Goal: Task Accomplishment & Management: Complete application form

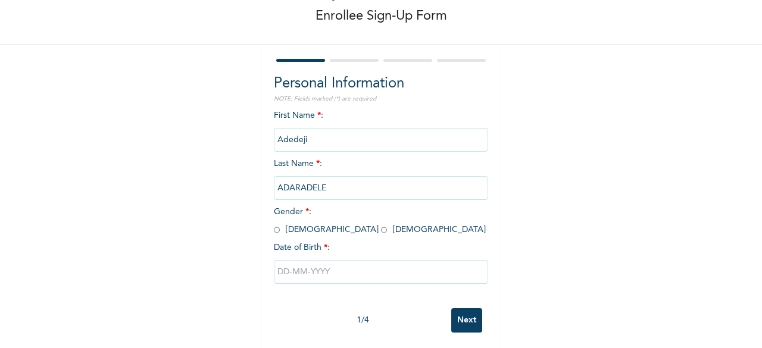
scroll to position [61, 0]
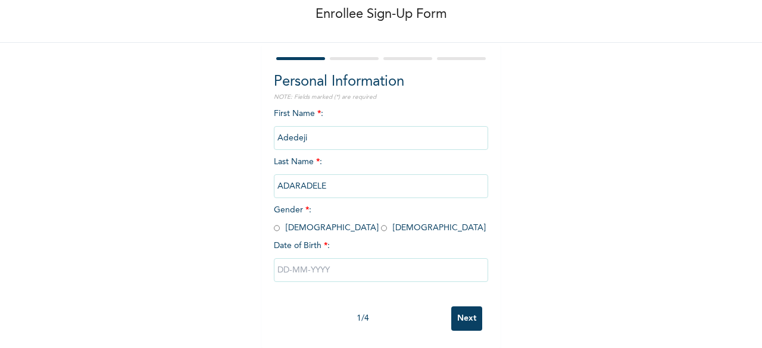
click at [274, 230] on input "radio" at bounding box center [277, 228] width 6 height 11
radio input "true"
click at [320, 276] on input "text" at bounding box center [381, 270] width 214 height 24
select select "8"
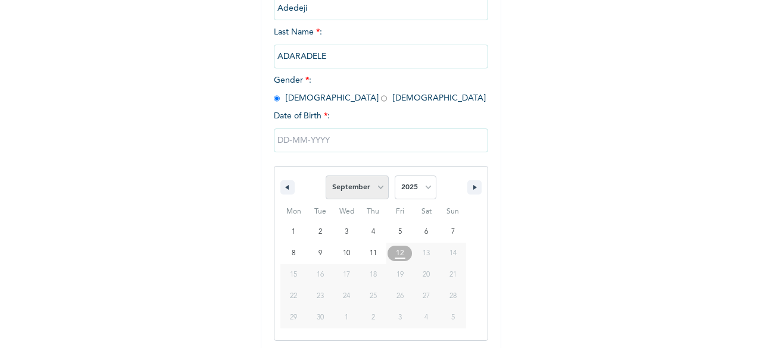
scroll to position [193, 0]
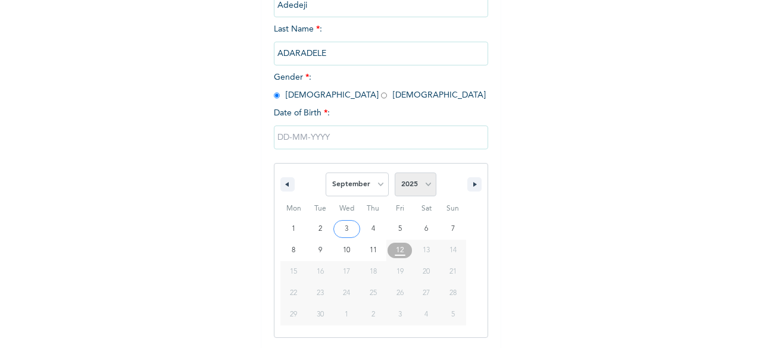
click at [403, 181] on select "2025 2024 2023 2022 2021 2020 2019 2018 2017 2016 2015 2014 2013 2012 2011 2010…" at bounding box center [416, 185] width 42 height 24
select select "1992"
click at [395, 174] on select "2025 2024 2023 2022 2021 2020 2019 2018 2017 2016 2015 2014 2013 2012 2011 2010…" at bounding box center [416, 185] width 42 height 24
click at [372, 184] on select "January February March April May June July August September October November De…" at bounding box center [356, 185] width 63 height 24
select select "7"
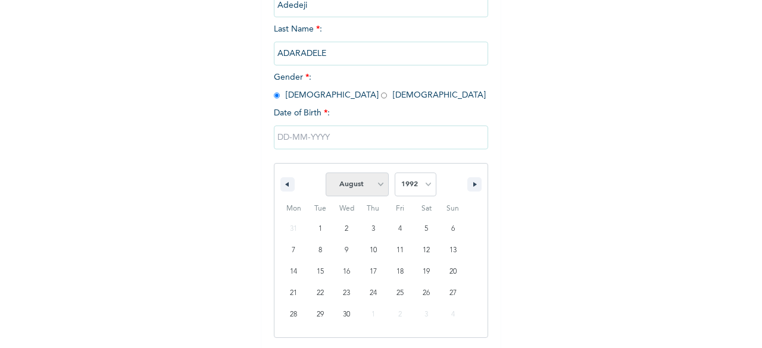
click at [325, 174] on select "January February March April May June July August September October November De…" at bounding box center [356, 185] width 63 height 24
type input "[DATE]"
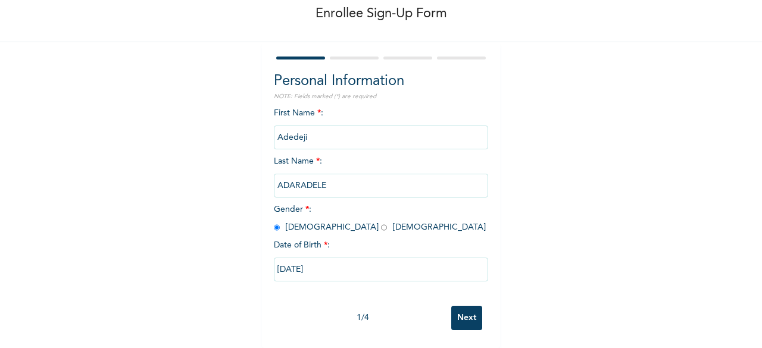
scroll to position [71, 0]
click at [472, 318] on input "Next" at bounding box center [466, 318] width 31 height 24
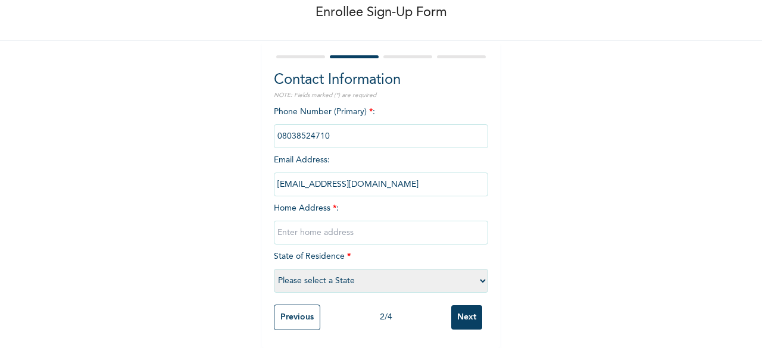
click at [338, 222] on input "text" at bounding box center [381, 233] width 214 height 24
type input "[GEOGRAPHIC_DATA]"
click at [340, 273] on select "Please select a State [PERSON_NAME] (FCT) [PERSON_NAME] Ibom [GEOGRAPHIC_DATA] …" at bounding box center [381, 281] width 214 height 24
select select "25"
click at [274, 269] on select "Please select a State [PERSON_NAME] (FCT) [PERSON_NAME] Ibom [GEOGRAPHIC_DATA] …" at bounding box center [381, 281] width 214 height 24
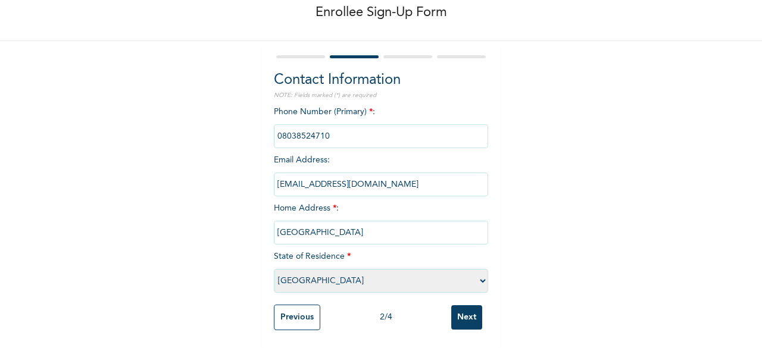
click at [453, 306] on input "Next" at bounding box center [466, 317] width 31 height 24
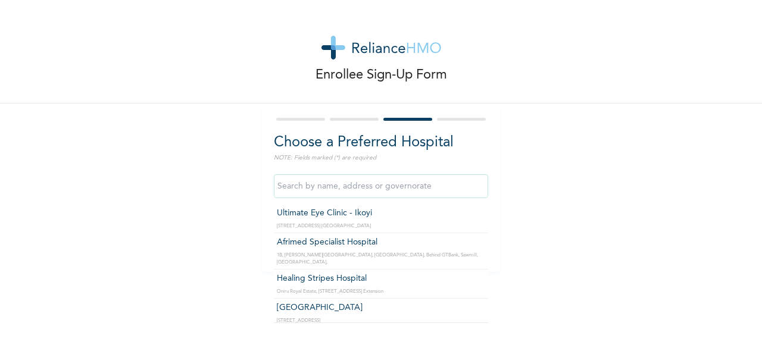
click at [353, 177] on input "text" at bounding box center [381, 186] width 214 height 24
type input "J"
type input "Afrimed Specialist Hospital"
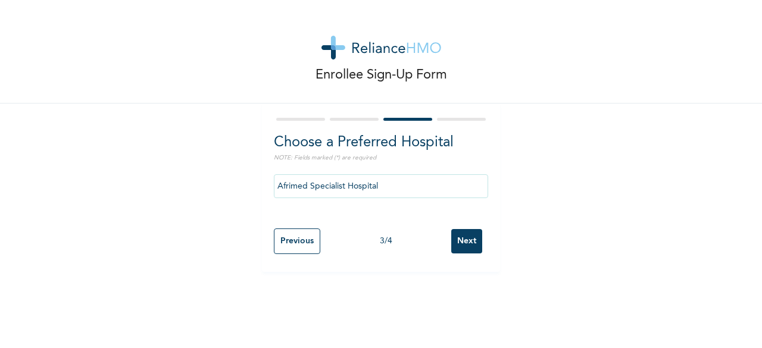
click at [467, 234] on input "Next" at bounding box center [466, 241] width 31 height 24
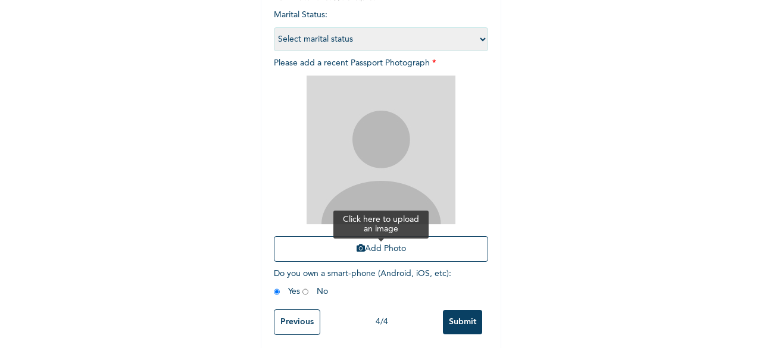
scroll to position [173, 0]
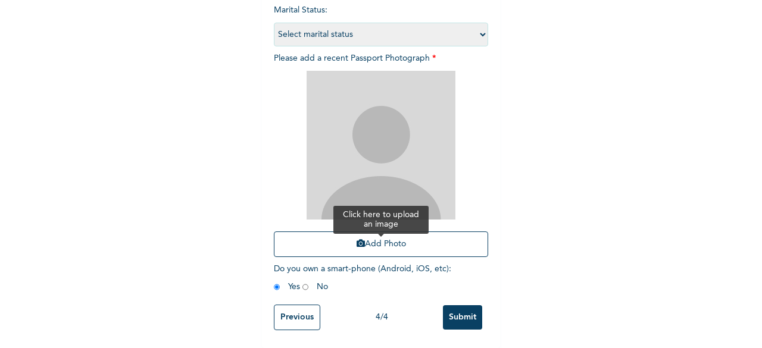
click at [400, 246] on button "Add Photo" at bounding box center [381, 244] width 214 height 26
click at [388, 231] on button "Add Photo" at bounding box center [381, 244] width 214 height 26
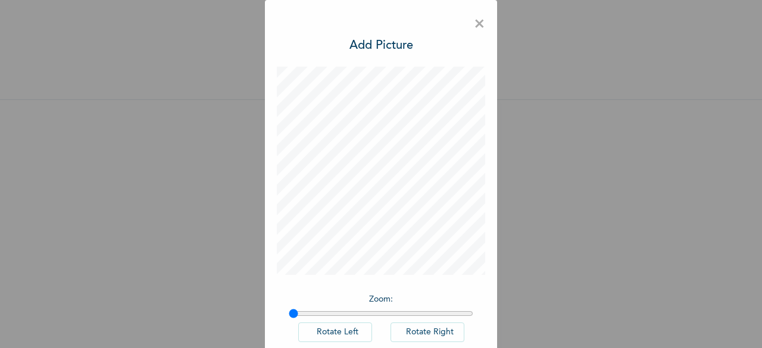
scroll to position [67, 0]
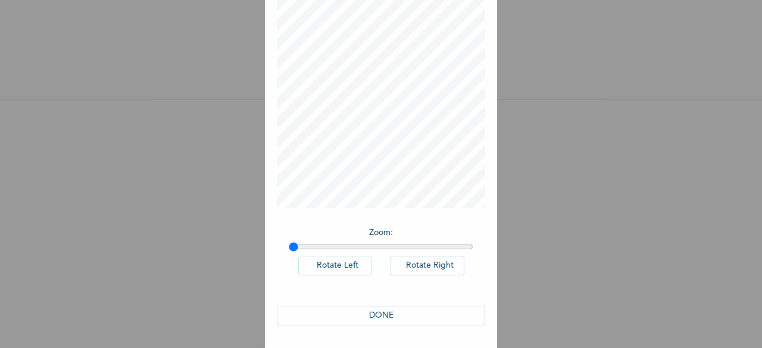
click at [414, 315] on button "DONE" at bounding box center [381, 316] width 208 height 20
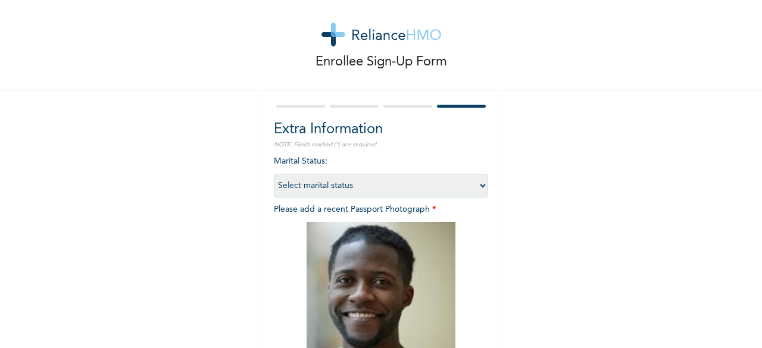
scroll to position [174, 0]
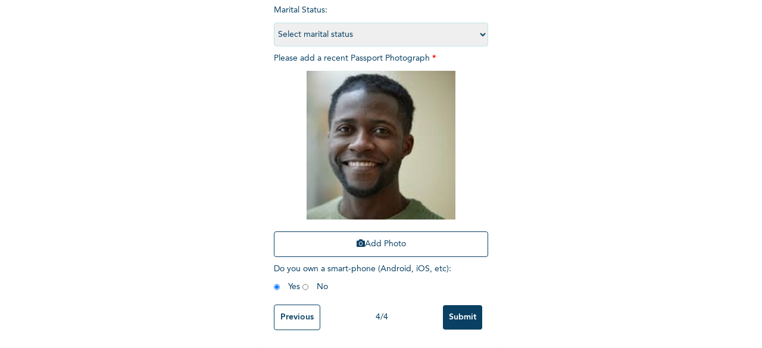
click at [455, 305] on input "Submit" at bounding box center [462, 317] width 39 height 24
